Goal: Information Seeking & Learning: Learn about a topic

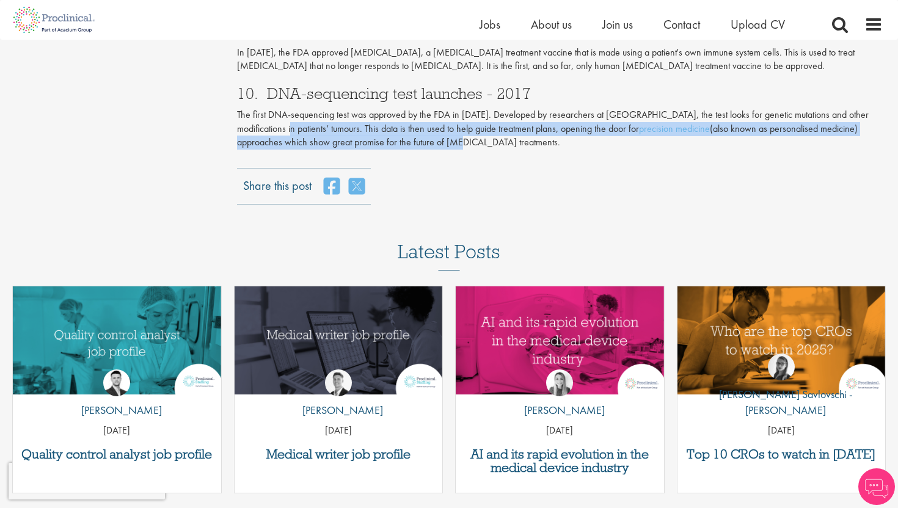
drag, startPoint x: 276, startPoint y: 87, endPoint x: 455, endPoint y: 98, distance: 179.8
click at [455, 108] on p "The first DNA-sequencing test was approved by the FDA in [DATE]. Developed by r…" at bounding box center [560, 129] width 646 height 42
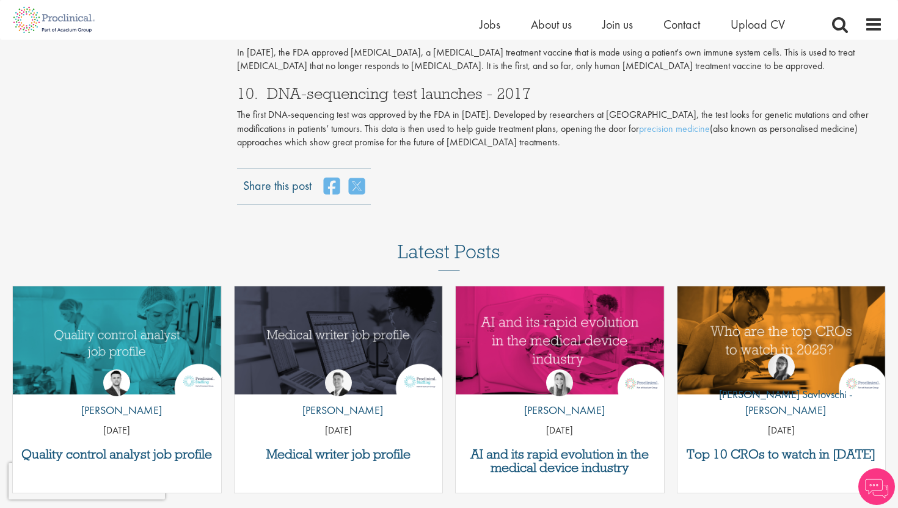
click at [455, 108] on p "The first DNA-sequencing test was approved by the FDA in [DATE]. Developed by r…" at bounding box center [560, 129] width 646 height 42
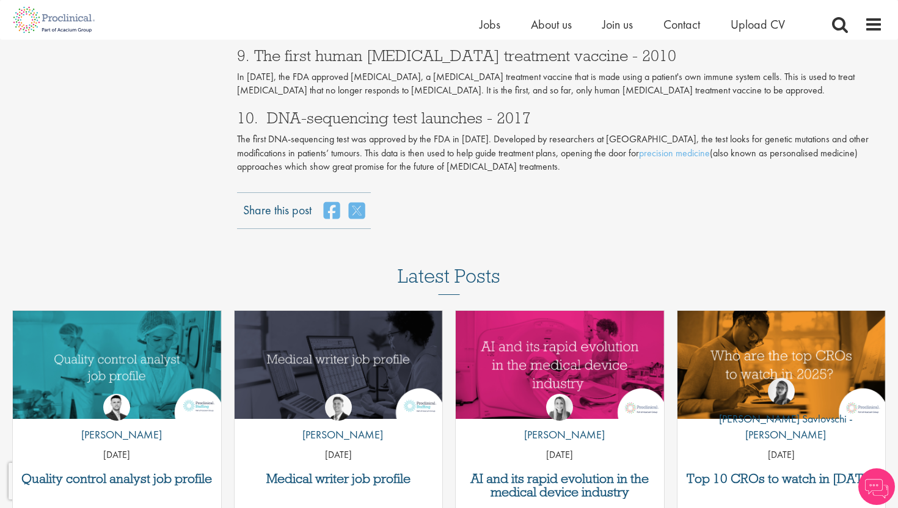
scroll to position [1254, 0]
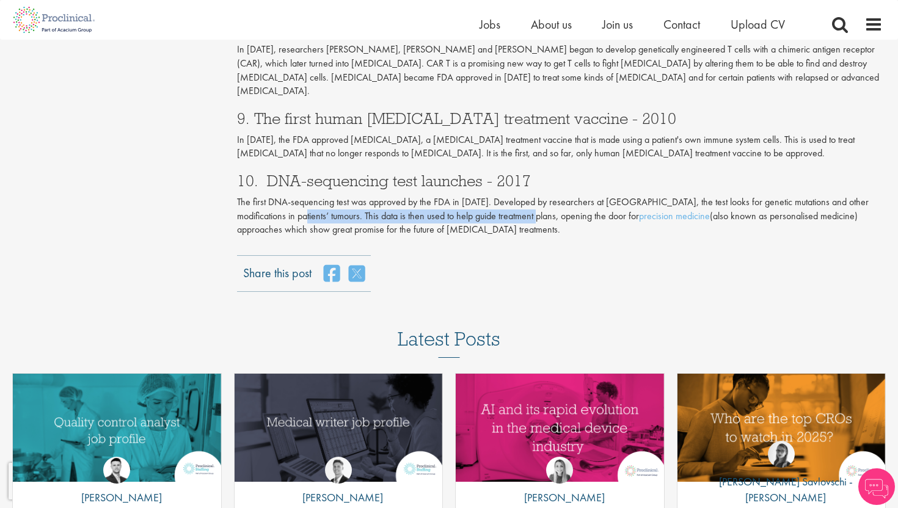
drag, startPoint x: 289, startPoint y: 153, endPoint x: 538, endPoint y: 153, distance: 248.5
click at [538, 195] on p "The first DNA-sequencing test was approved by the FDA in [DATE]. Developed by r…" at bounding box center [560, 216] width 646 height 42
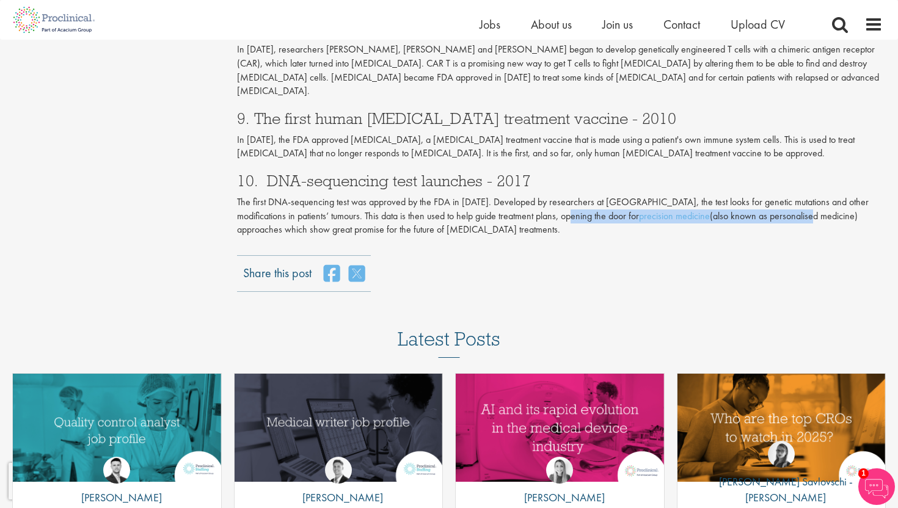
drag, startPoint x: 552, startPoint y: 153, endPoint x: 814, endPoint y: 150, distance: 262.6
click at [814, 195] on p "The first DNA-sequencing test was approved by the FDA in [DATE]. Developed by r…" at bounding box center [560, 216] width 646 height 42
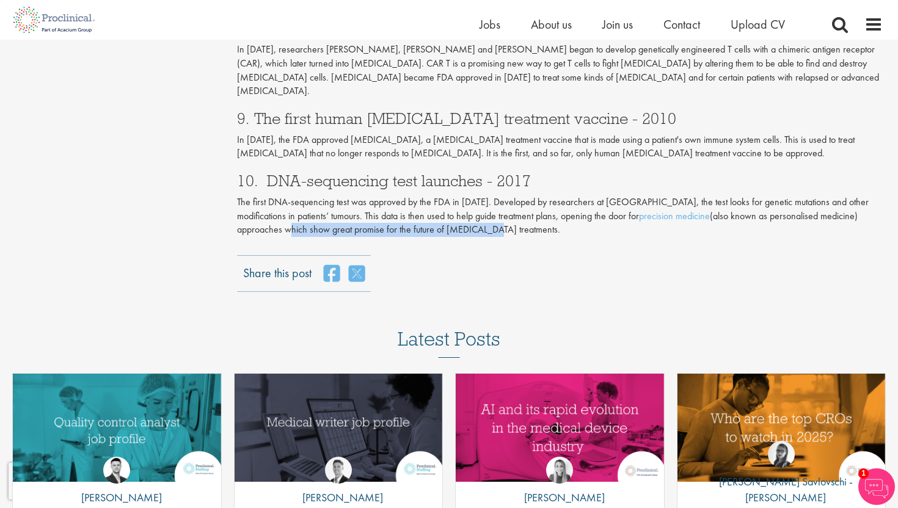
drag, startPoint x: 287, startPoint y: 159, endPoint x: 492, endPoint y: 165, distance: 205.3
click at [492, 195] on p "The first DNA-sequencing test was approved by the FDA in [DATE]. Developed by r…" at bounding box center [560, 216] width 646 height 42
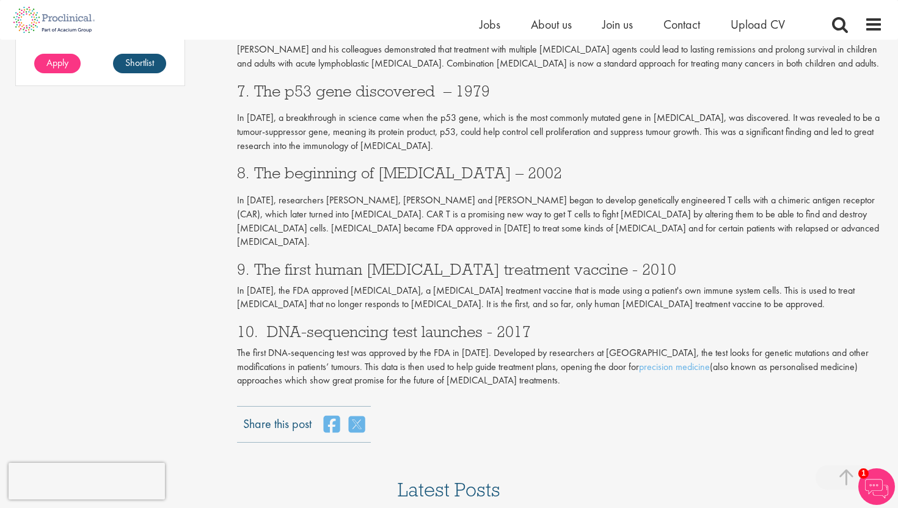
scroll to position [1097, 0]
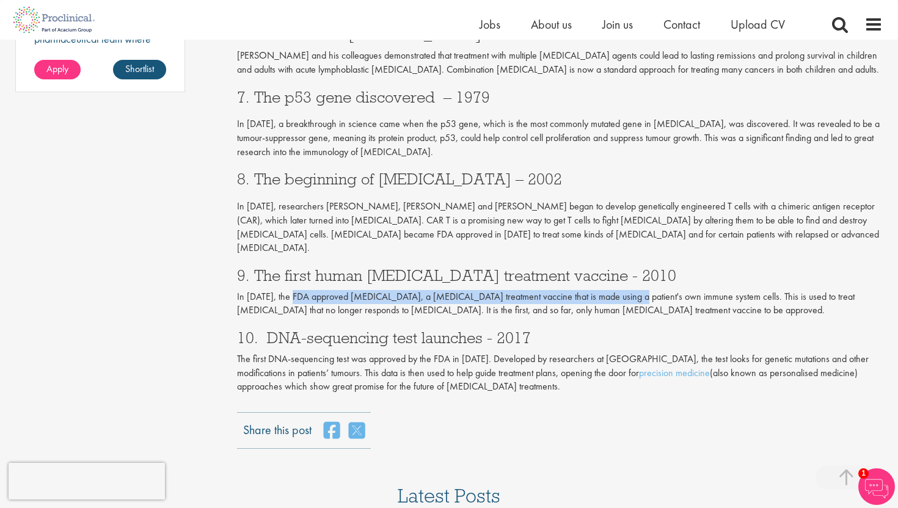
drag, startPoint x: 296, startPoint y: 231, endPoint x: 621, endPoint y: 233, distance: 324.8
click at [621, 290] on p "In [DATE], the FDA approved [MEDICAL_DATA], a [MEDICAL_DATA] treatment vaccine …" at bounding box center [560, 304] width 646 height 28
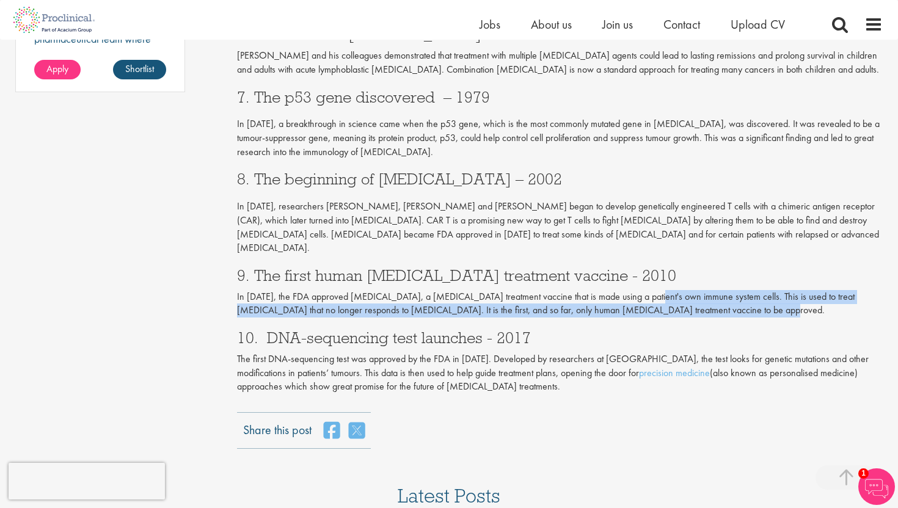
drag, startPoint x: 637, startPoint y: 233, endPoint x: 829, endPoint y: 239, distance: 191.2
click at [829, 290] on p "In [DATE], the FDA approved [MEDICAL_DATA], a [MEDICAL_DATA] treatment vaccine …" at bounding box center [560, 304] width 646 height 28
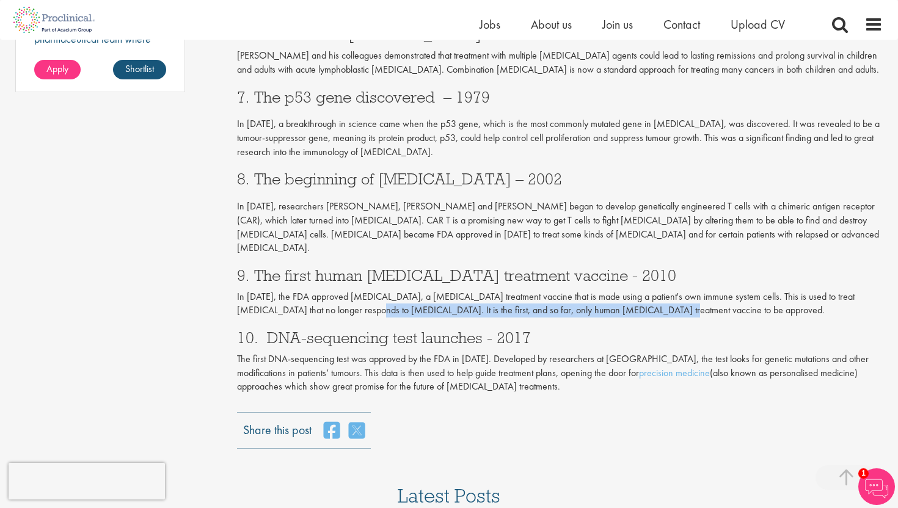
drag, startPoint x: 314, startPoint y: 244, endPoint x: 614, endPoint y: 244, distance: 299.8
click at [614, 290] on p "In [DATE], the FDA approved [MEDICAL_DATA], a [MEDICAL_DATA] treatment vaccine …" at bounding box center [560, 304] width 646 height 28
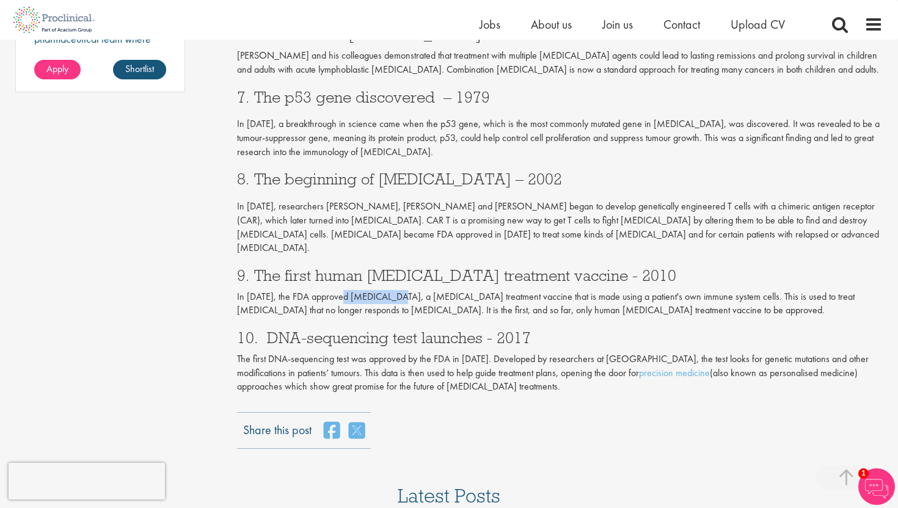
drag, startPoint x: 344, startPoint y: 231, endPoint x: 391, endPoint y: 230, distance: 47.0
click at [391, 290] on p "In [DATE], the FDA approved [MEDICAL_DATA], a [MEDICAL_DATA] treatment vaccine …" at bounding box center [560, 304] width 646 height 28
copy p "[MEDICAL_DATA],"
